Goal: Information Seeking & Learning: Learn about a topic

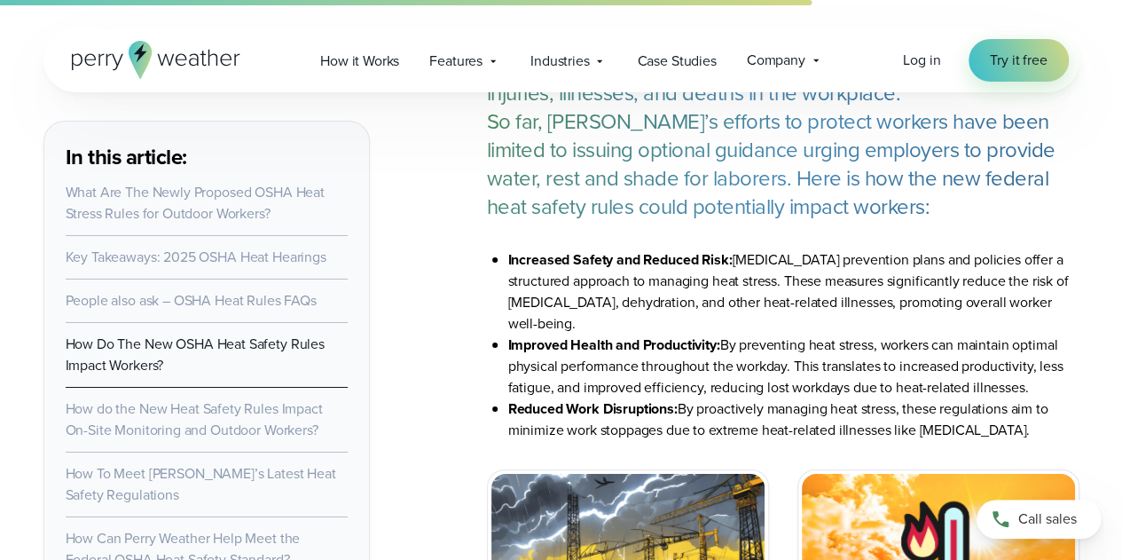
scroll to position [6562, 0]
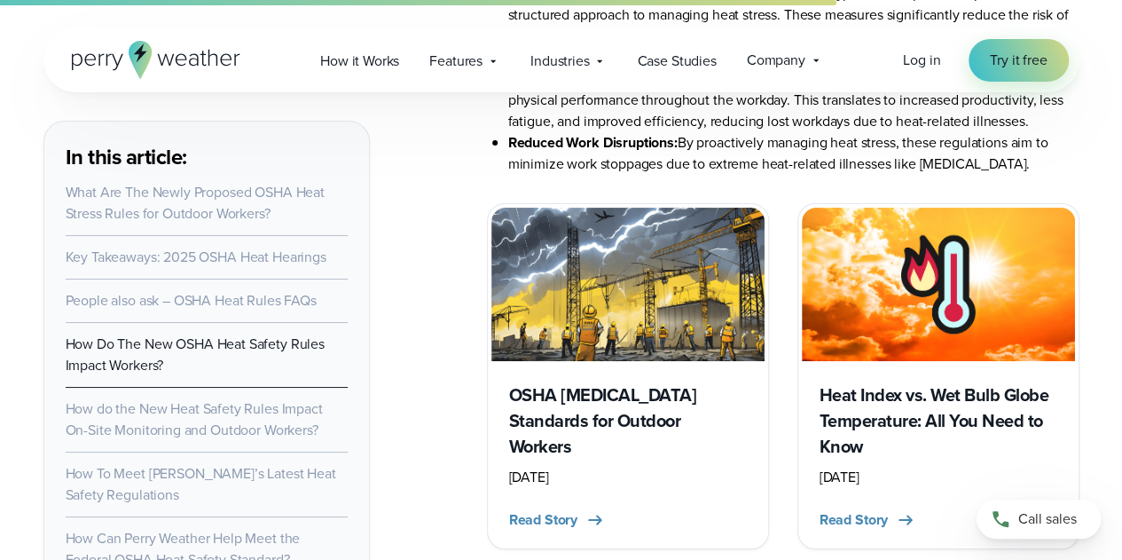
click at [892, 382] on h3 "Heat Index vs. Wet Bulb Globe Temperature: All You Need to Know" at bounding box center [938, 420] width 238 height 77
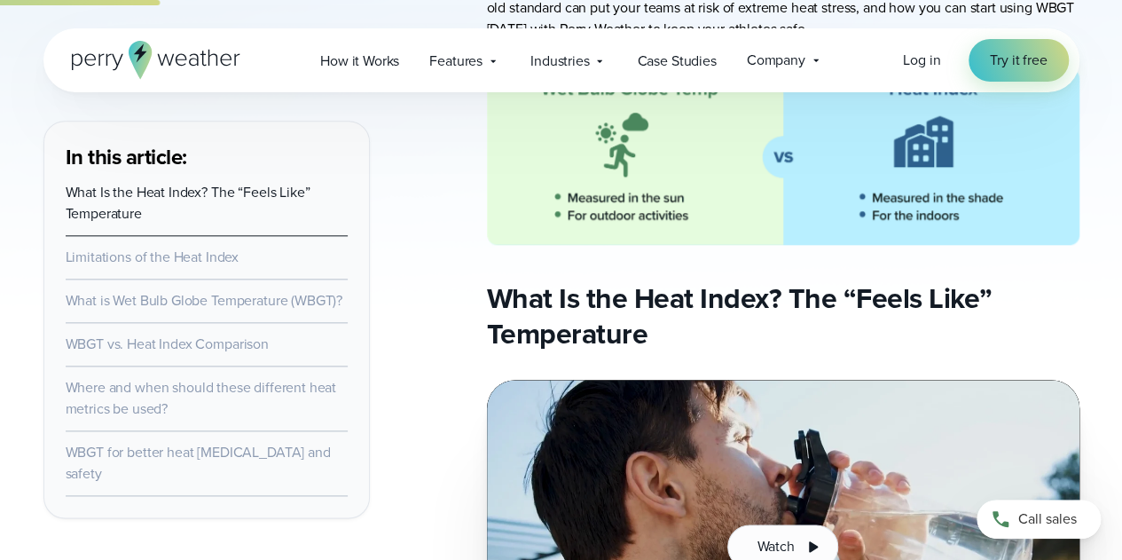
scroll to position [887, 0]
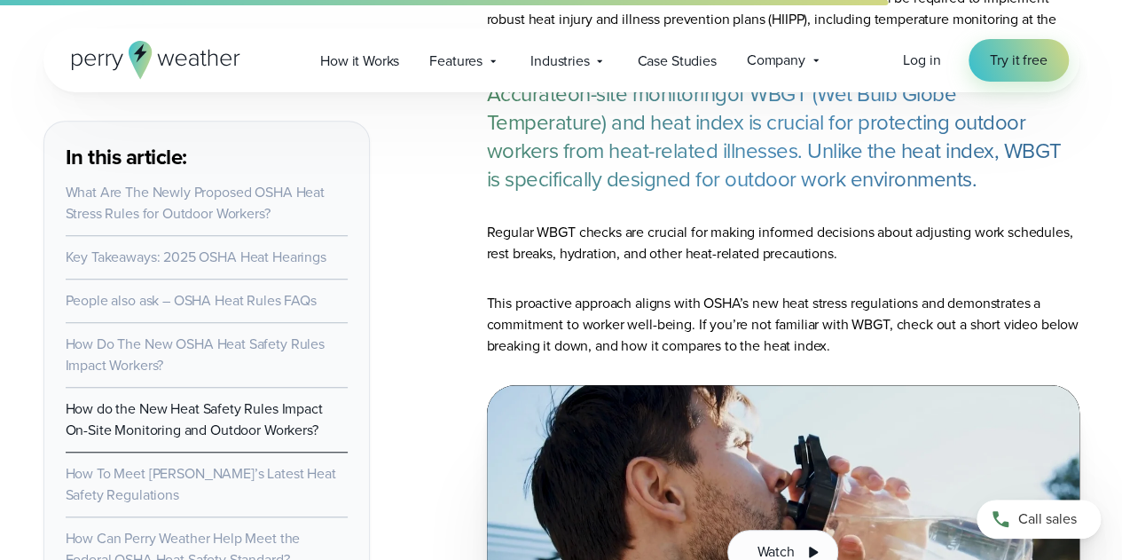
scroll to position [7272, 0]
